Goal: Download file/media

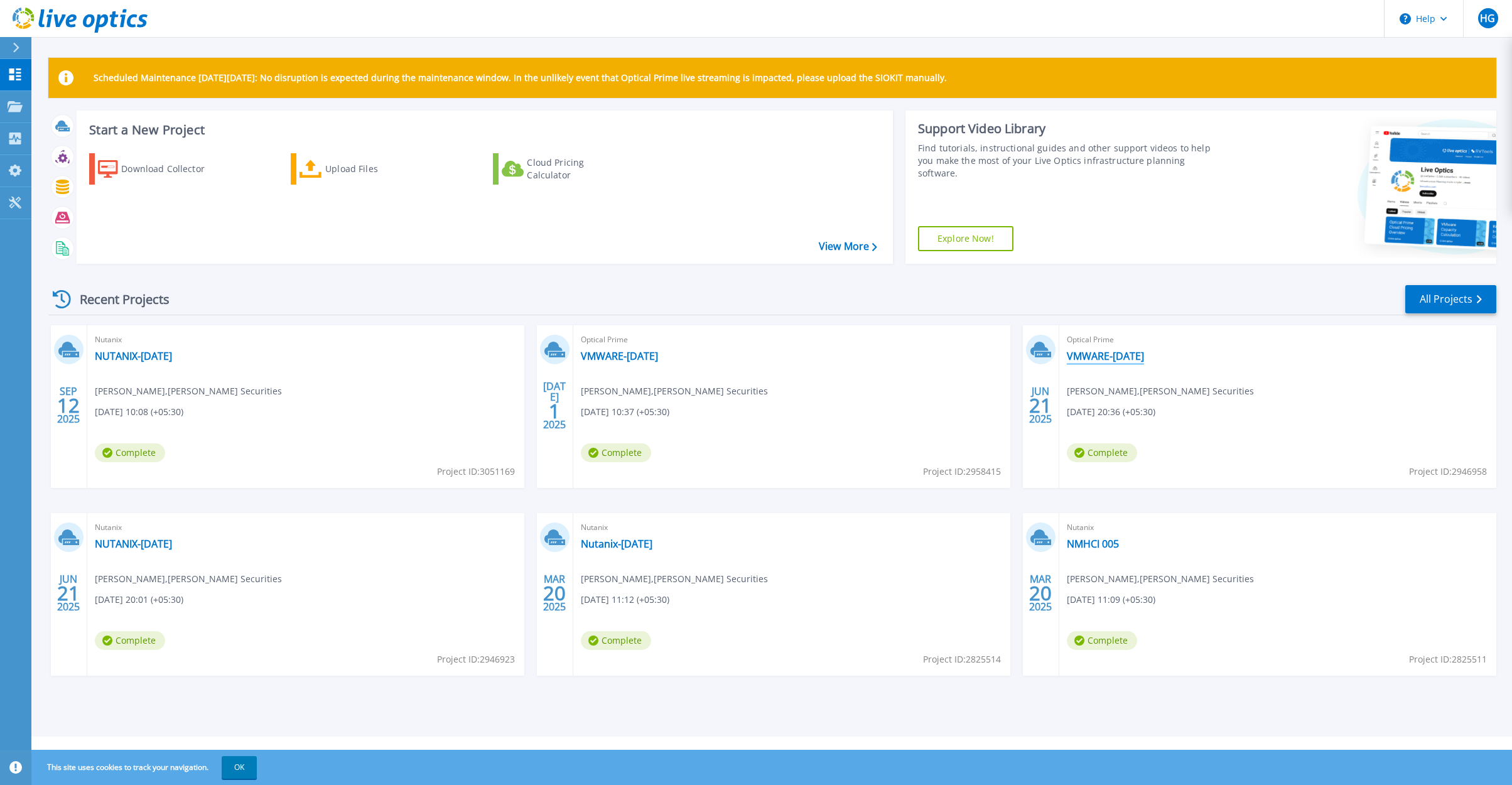
click at [1144, 356] on link "VMWARE-[DATE]" at bounding box center [1105, 356] width 77 height 12
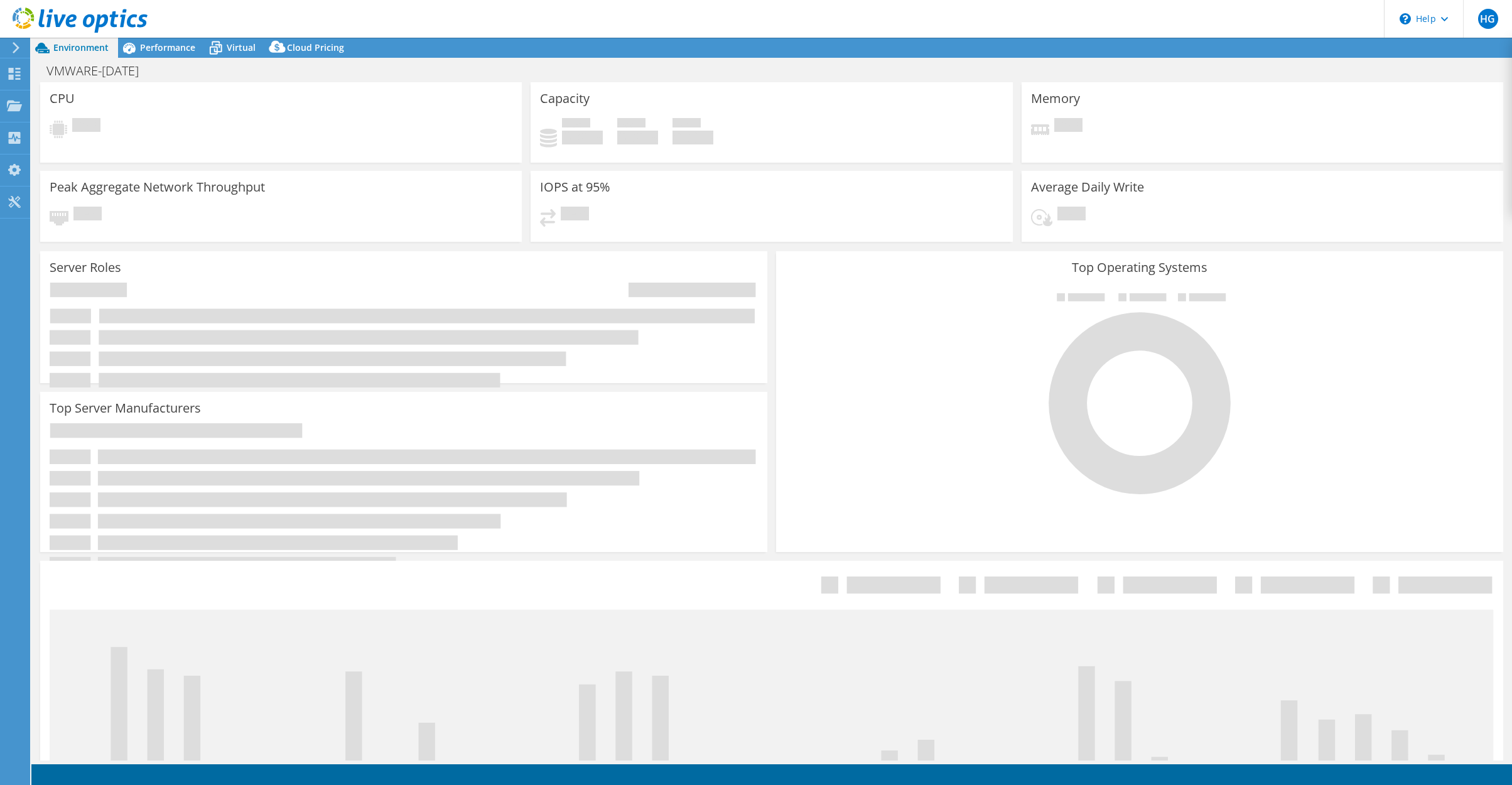
select select "USEast"
select select "INR"
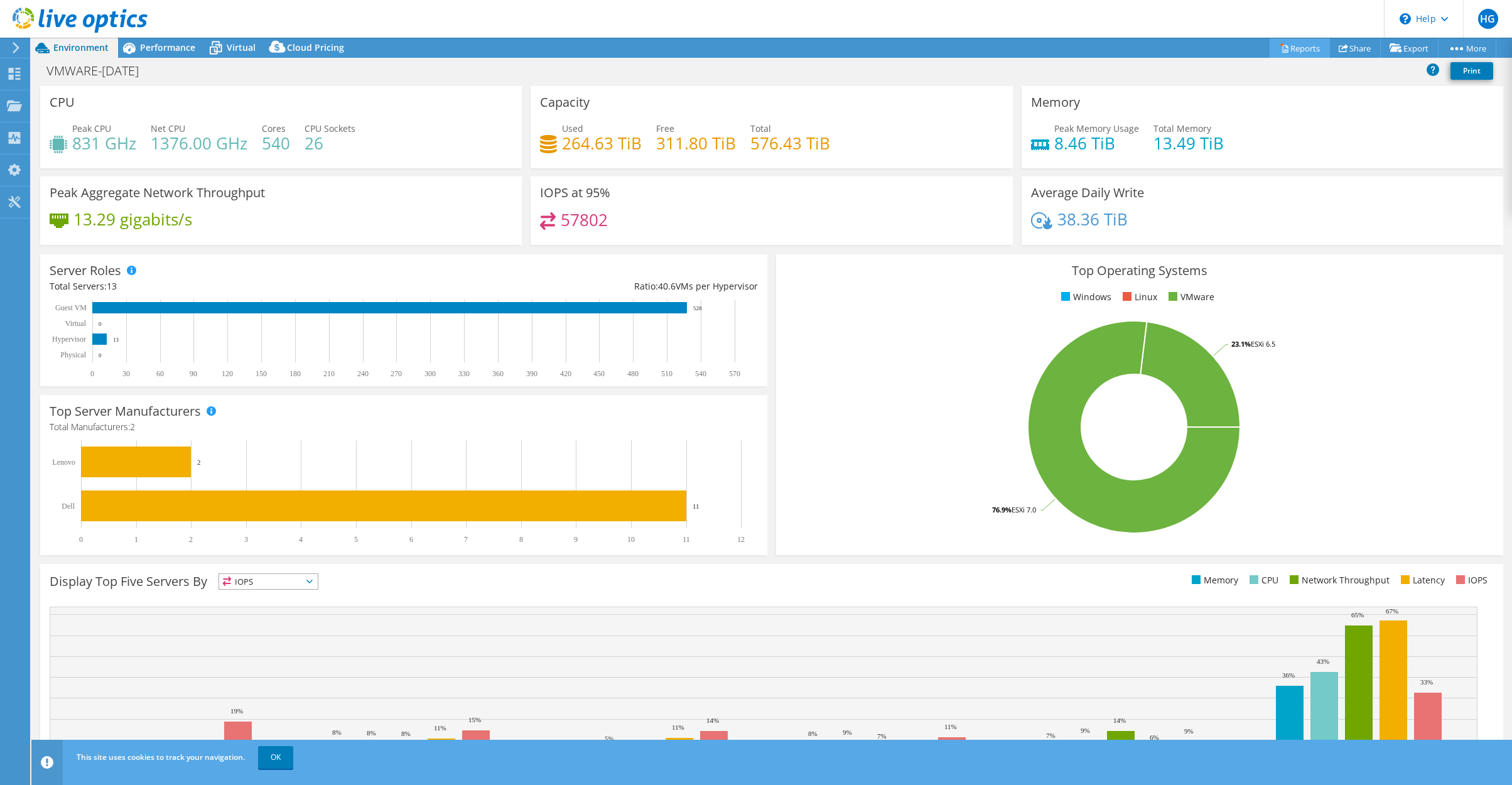
click at [1291, 50] on link "Reports" at bounding box center [1300, 48] width 60 height 19
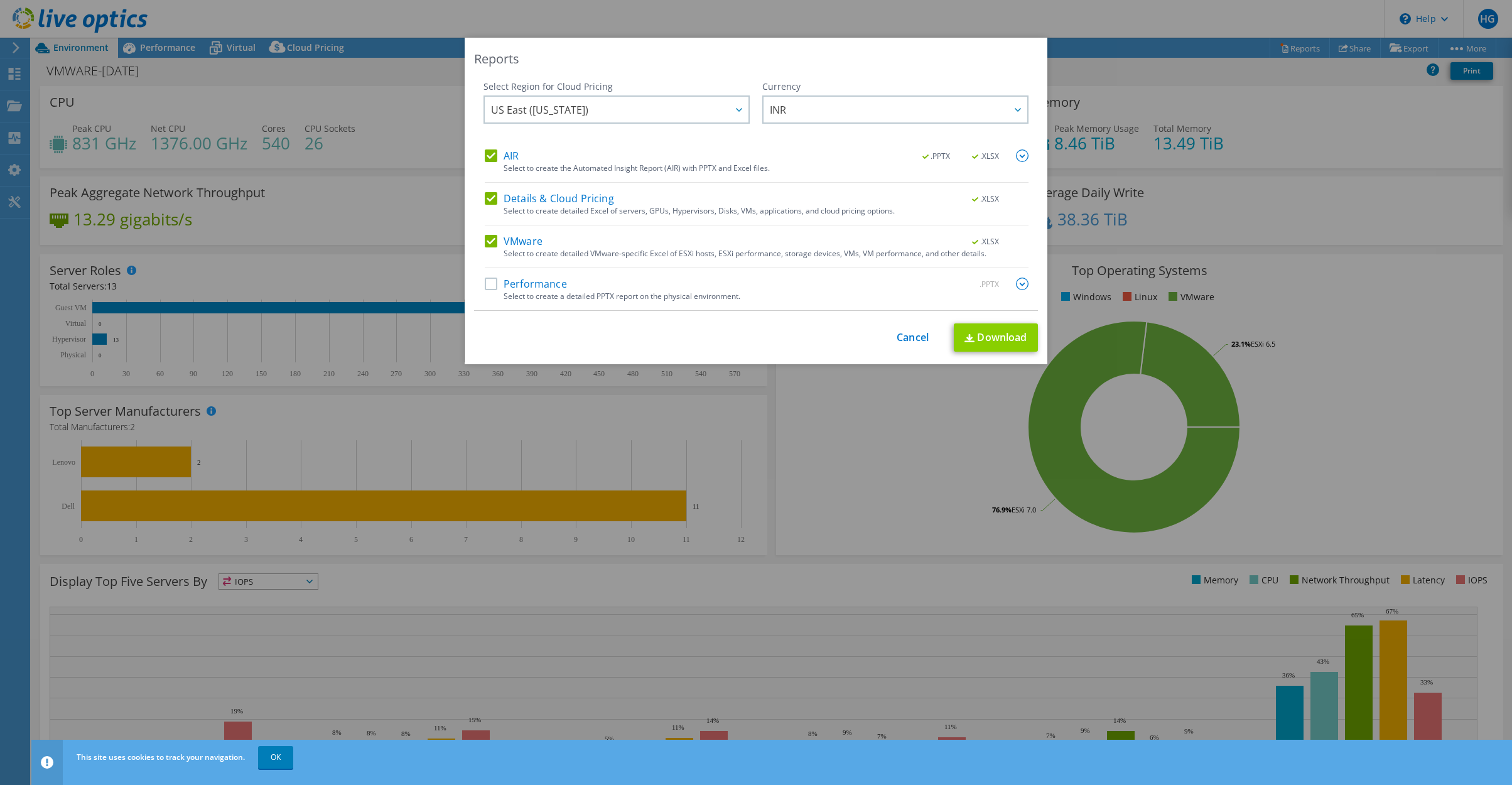
click at [1000, 340] on link "Download" at bounding box center [996, 338] width 84 height 28
click at [538, 283] on label "Performance" at bounding box center [526, 283] width 82 height 12
click at [0, 0] on input "Performance" at bounding box center [0, 0] width 0 height 0
click at [991, 338] on link "Download" at bounding box center [996, 338] width 84 height 28
